Goal: Navigation & Orientation: Find specific page/section

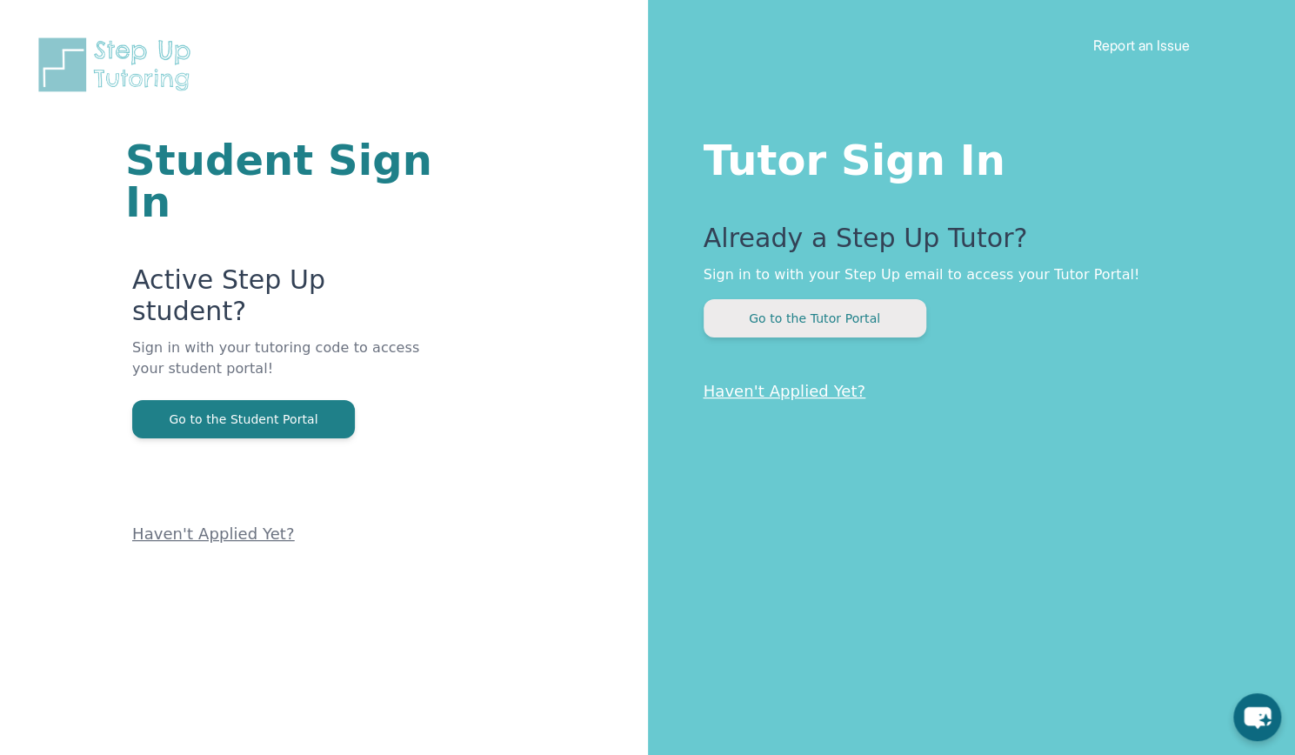
click at [769, 313] on button "Go to the Tutor Portal" at bounding box center [814, 318] width 223 height 38
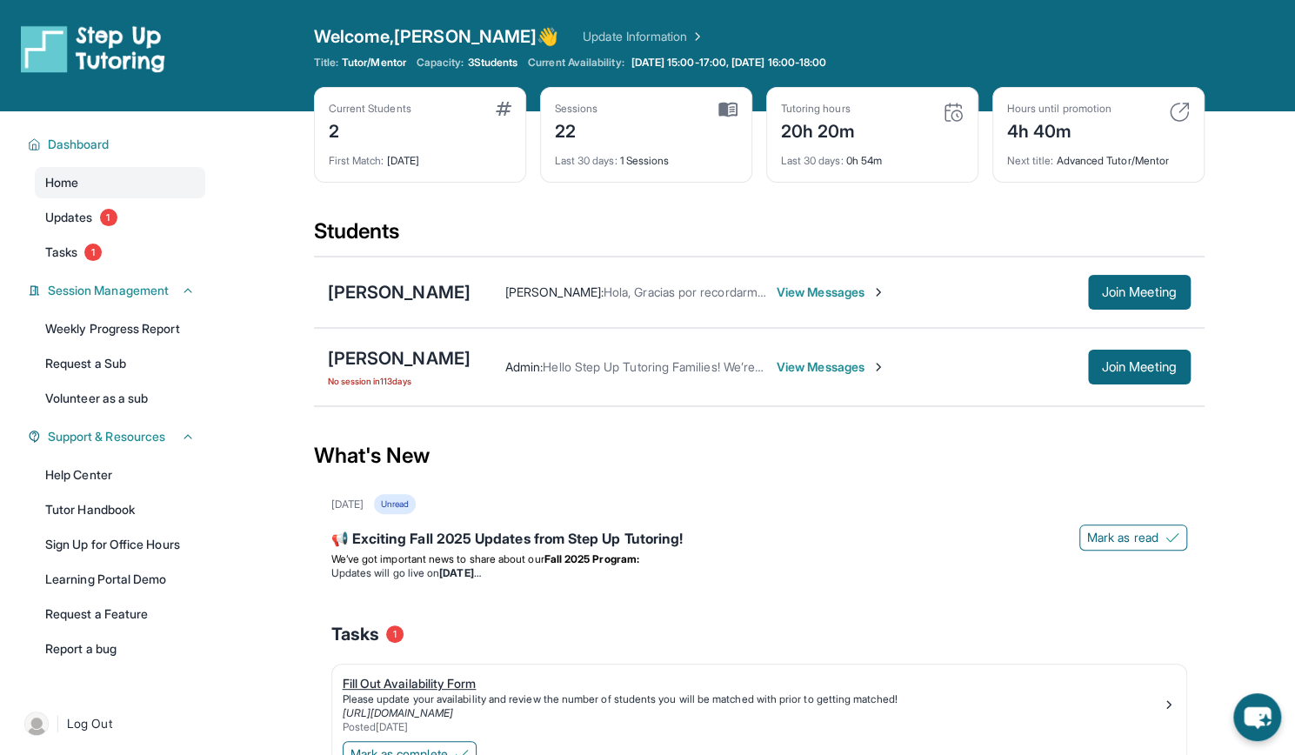
click at [472, 686] on div "Fill Out Availability Form" at bounding box center [752, 683] width 819 height 17
click at [583, 33] on link "Update Information" at bounding box center [644, 36] width 122 height 17
click at [430, 284] on div "[PERSON_NAME]" at bounding box center [399, 292] width 143 height 24
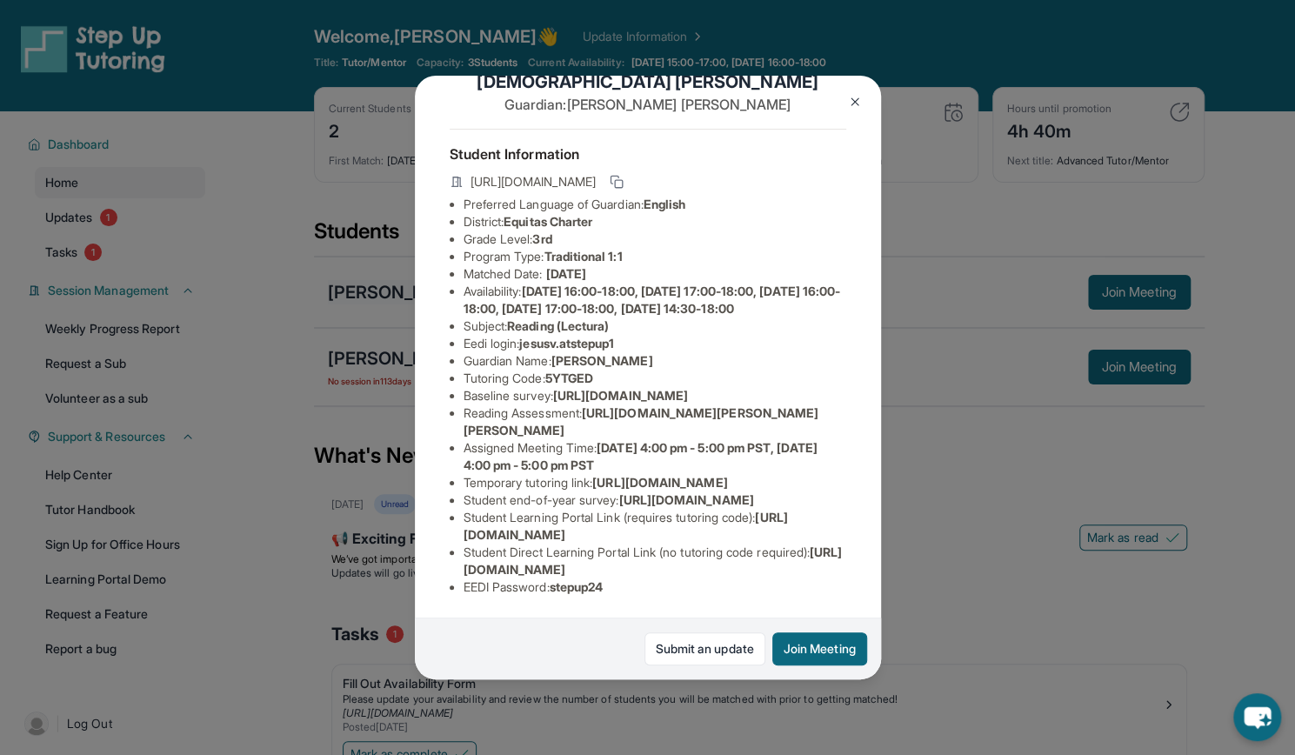
scroll to position [79, 18]
click at [842, 97] on button at bounding box center [854, 101] width 35 height 35
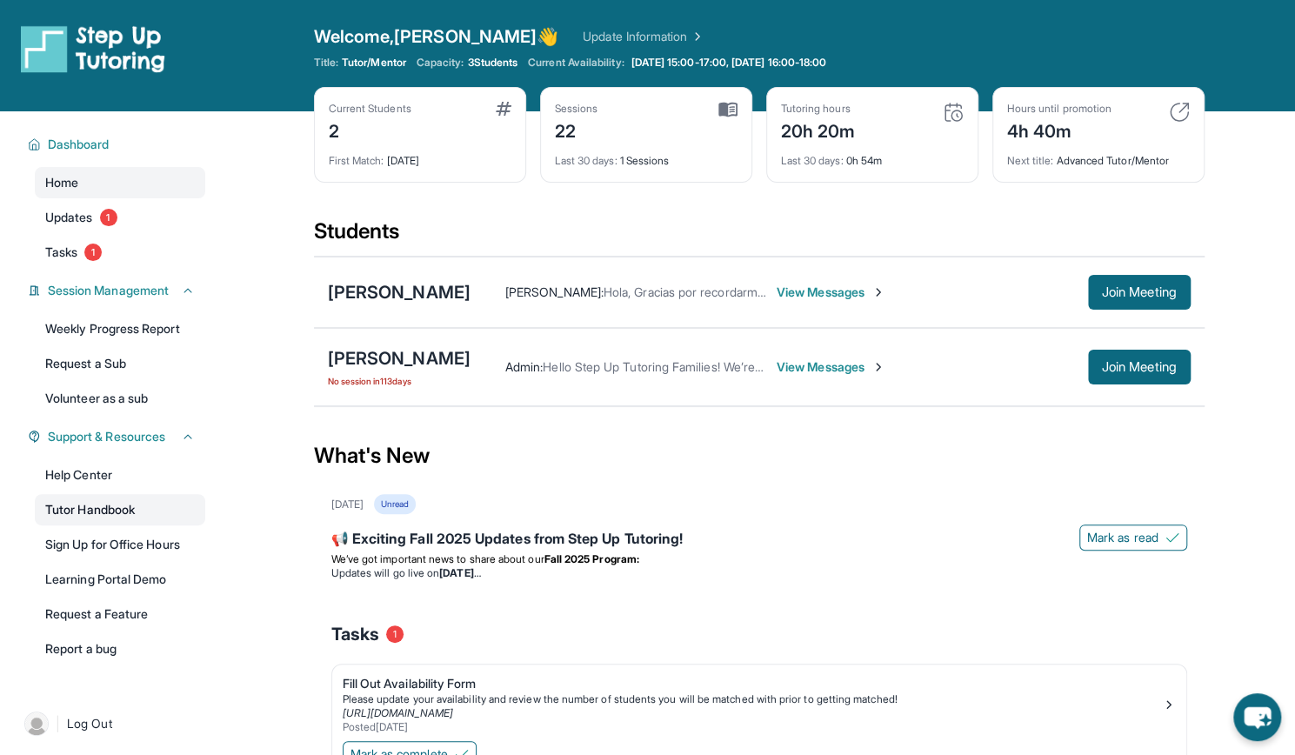
click at [133, 505] on link "Tutor Handbook" at bounding box center [120, 509] width 170 height 31
click at [949, 116] on img at bounding box center [952, 112] width 21 height 21
click at [696, 553] on p "We’ve got important news to share about our Fall 2025 Program:" at bounding box center [759, 559] width 856 height 14
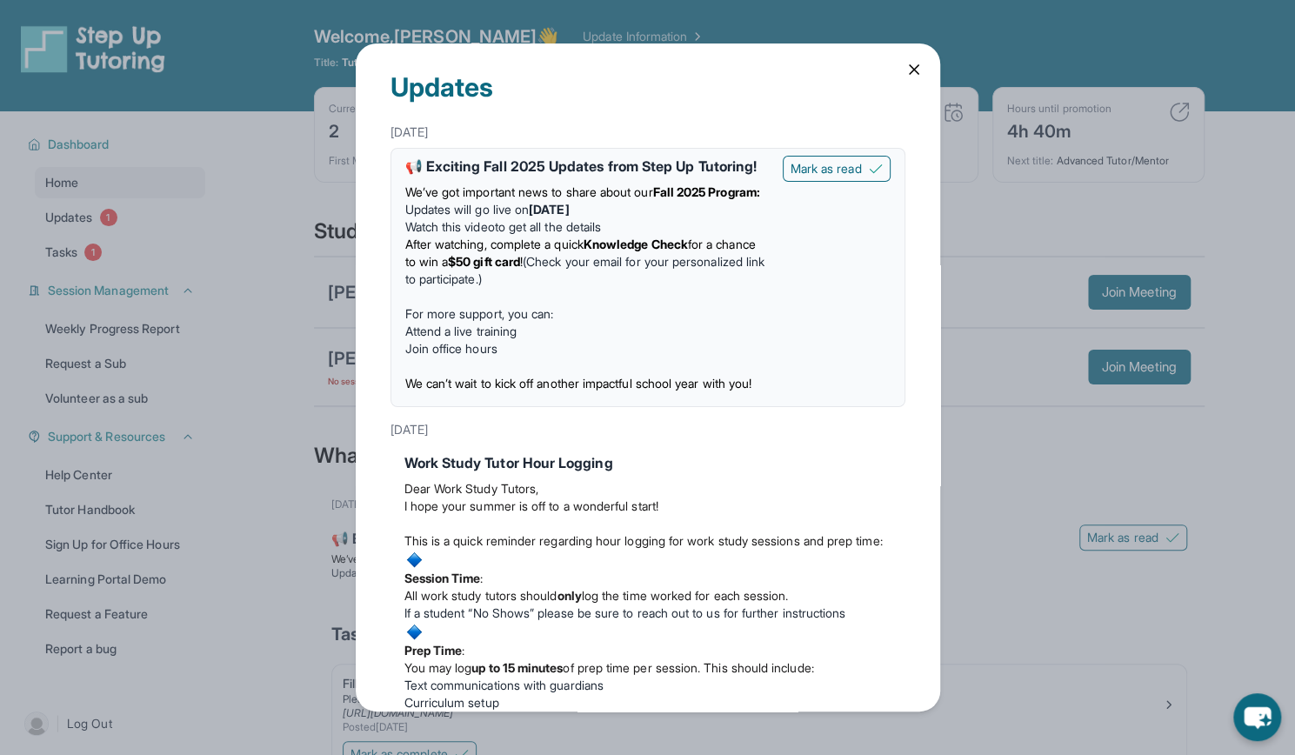
click at [912, 74] on icon at bounding box center [913, 69] width 17 height 17
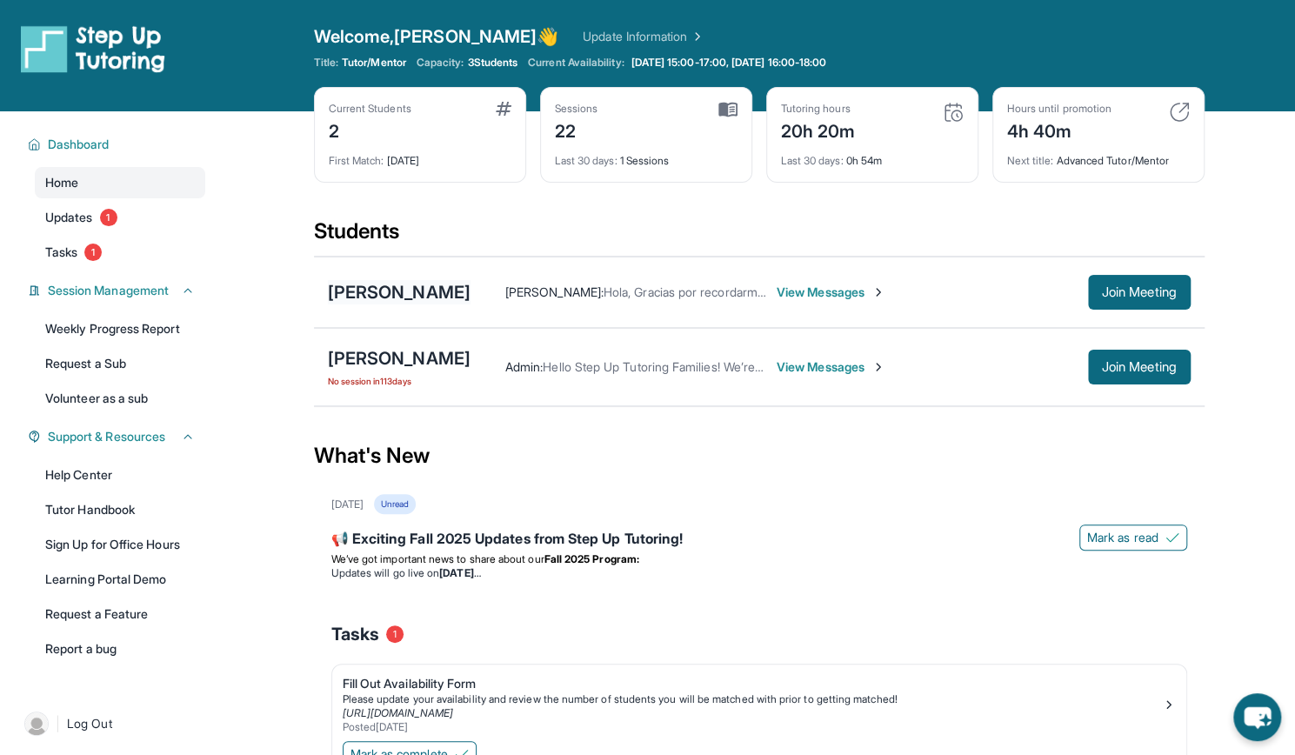
click at [416, 300] on div "[PERSON_NAME]" at bounding box center [399, 292] width 143 height 24
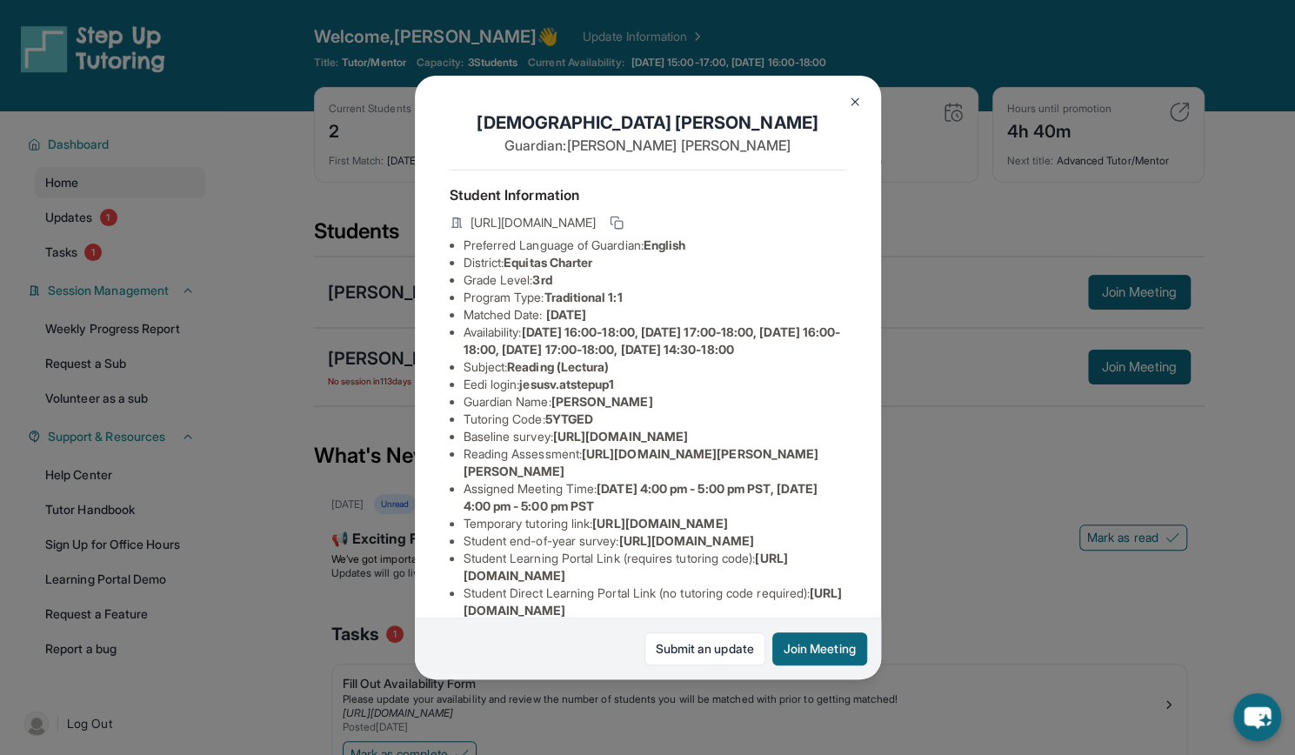
click at [841, 101] on button at bounding box center [854, 101] width 35 height 35
